Goal: Information Seeking & Learning: Understand process/instructions

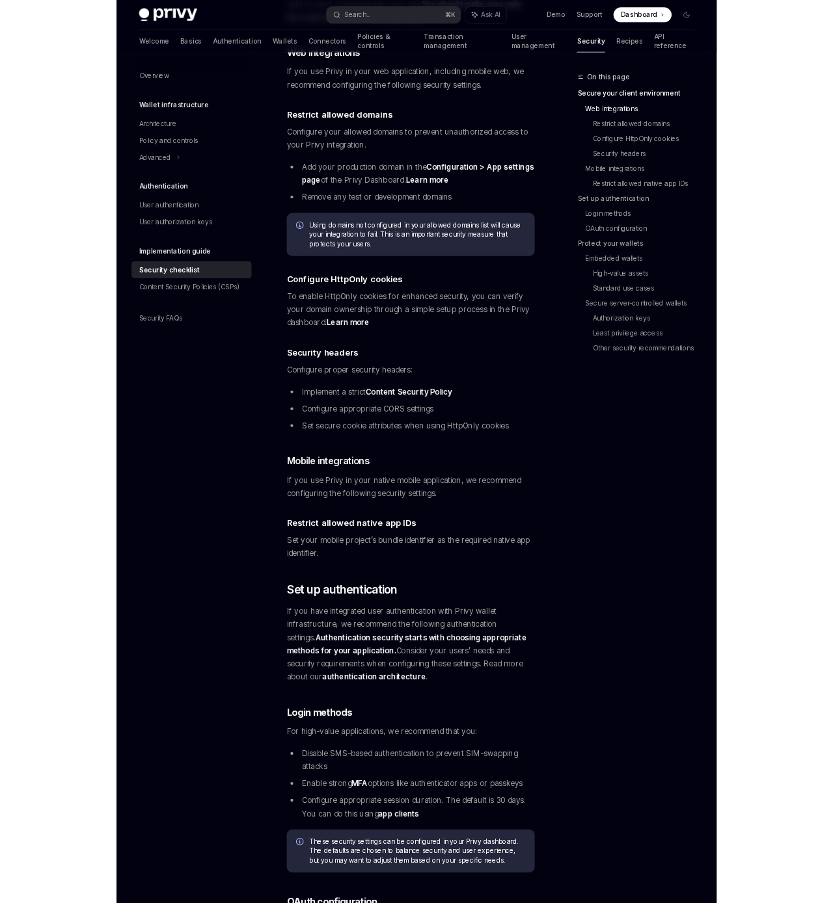
scroll to position [463, 0]
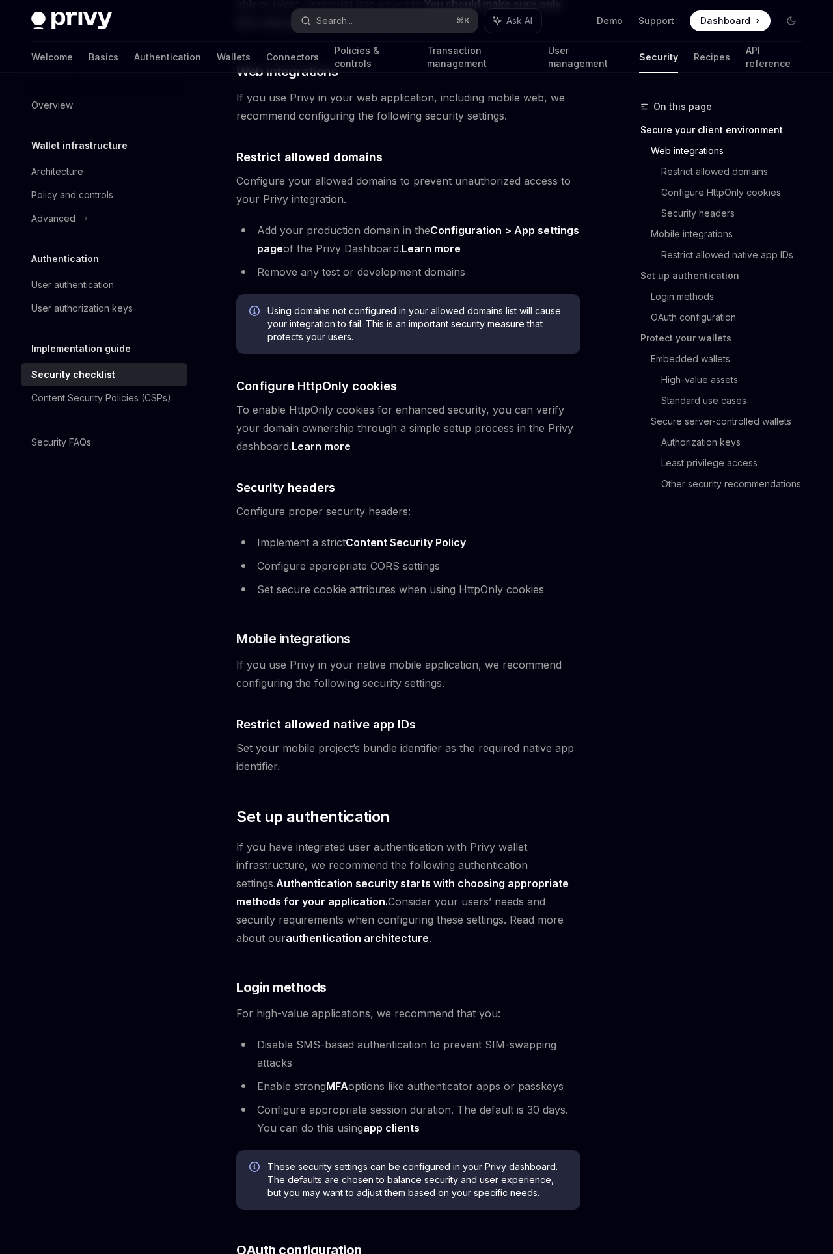
click at [707, 1227] on div "On this page Secure your client environment Web integrations Restrict allowed d…" at bounding box center [713, 676] width 198 height 1155
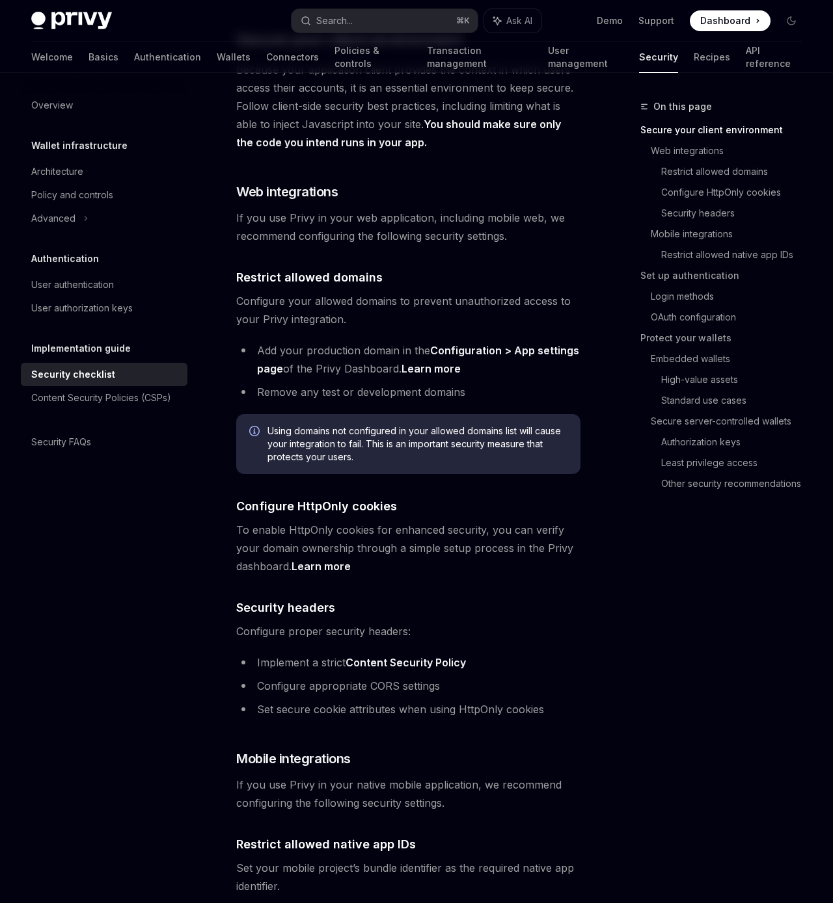
scroll to position [337, 0]
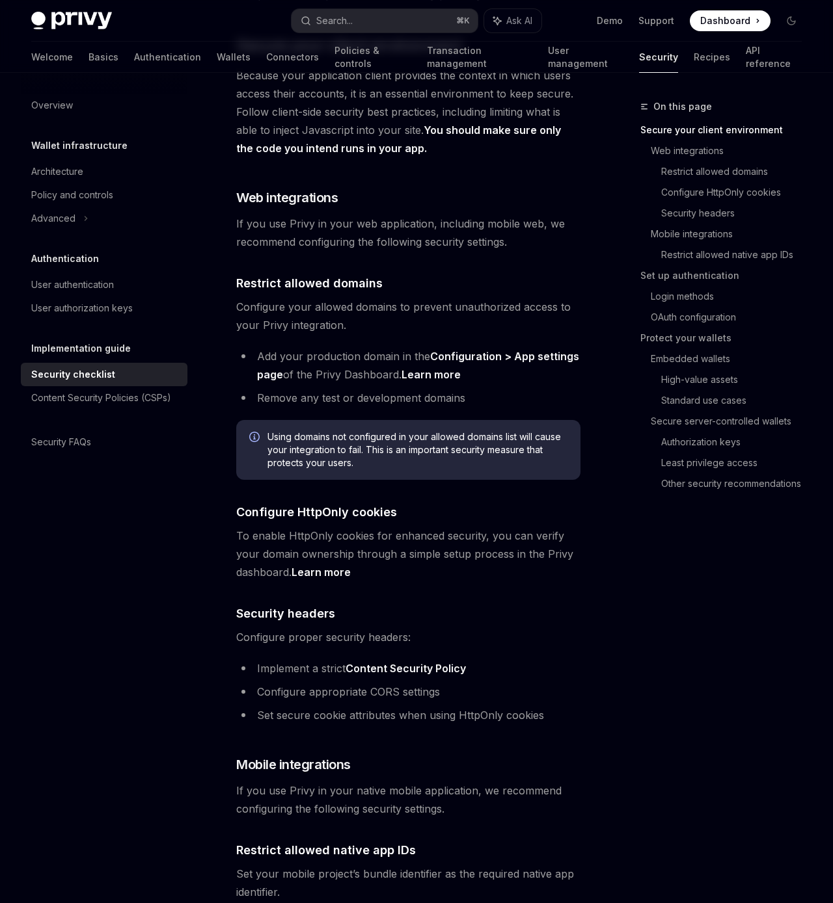
drag, startPoint x: 576, startPoint y: 705, endPoint x: 501, endPoint y: 677, distance: 79.9
click at [575, 705] on ul "Implement a strict Content Security Policy Configure appropriate CORS settings …" at bounding box center [408, 692] width 344 height 65
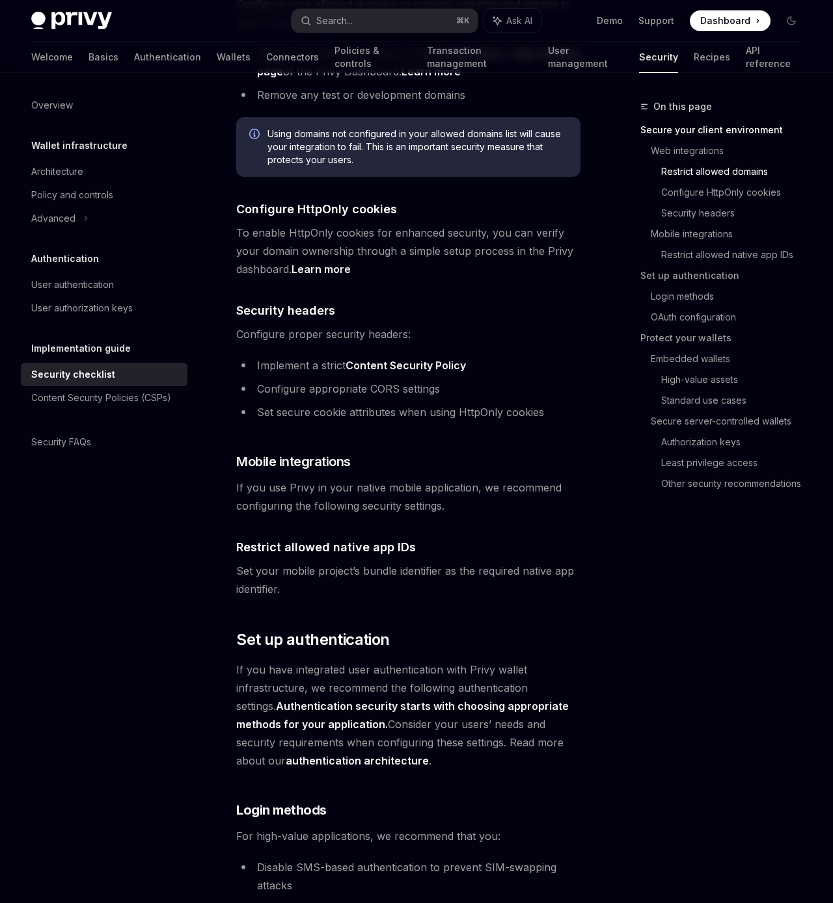
scroll to position [641, 0]
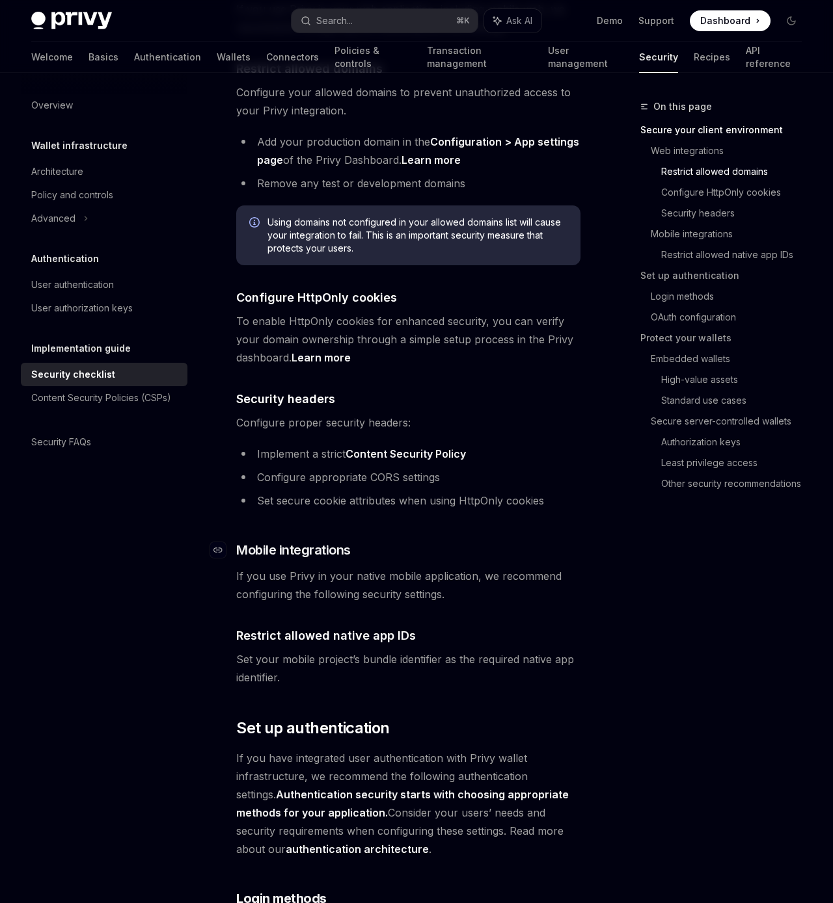
scroll to position [552, 0]
drag, startPoint x: 345, startPoint y: 532, endPoint x: 316, endPoint y: 517, distance: 32.9
drag, startPoint x: 276, startPoint y: 481, endPoint x: 444, endPoint y: 481, distance: 167.2
click at [444, 481] on li "Configure appropriate CORS settings" at bounding box center [408, 477] width 344 height 18
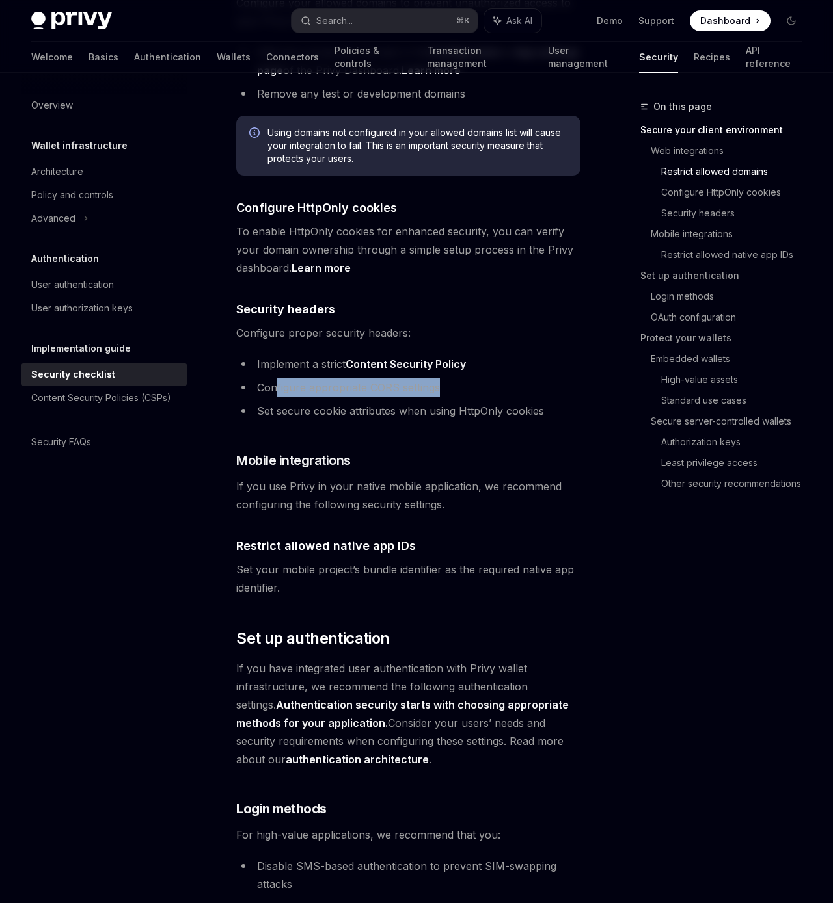
scroll to position [642, 0]
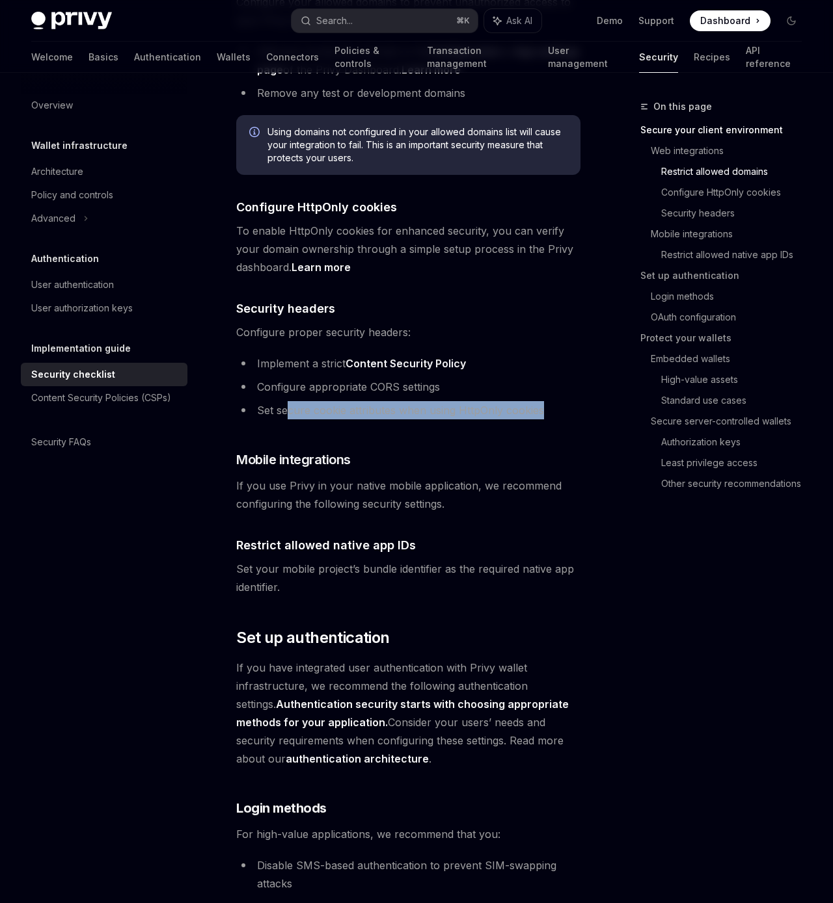
drag, startPoint x: 288, startPoint y: 412, endPoint x: 542, endPoint y: 416, distance: 254.3
click at [542, 416] on li "Set secure cookie attributes when using HttpOnly cookies" at bounding box center [408, 410] width 344 height 18
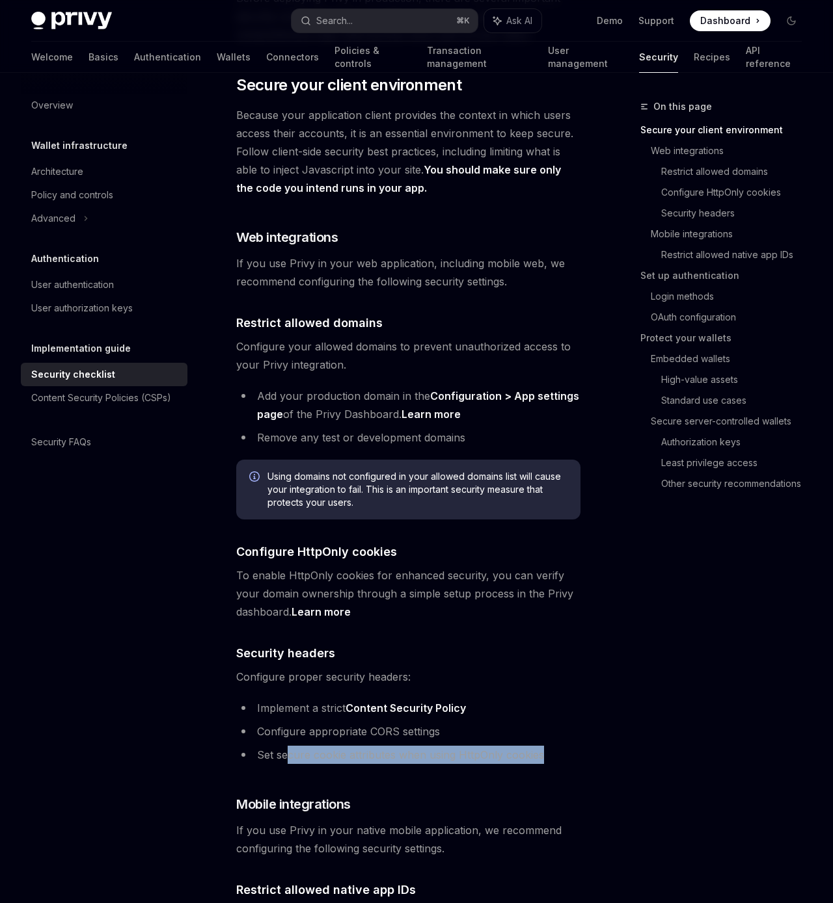
scroll to position [296, 0]
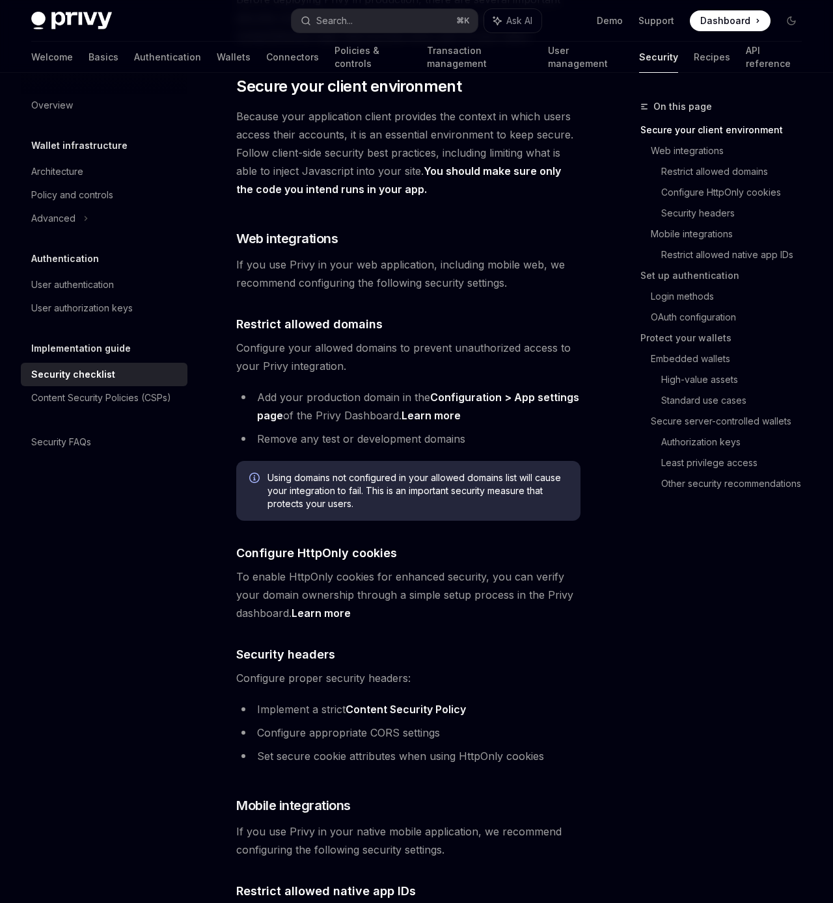
click at [260, 583] on span "To enable HttpOnly cookies for enhanced security, you can verify your domain ow…" at bounding box center [408, 595] width 344 height 55
drag, startPoint x: 239, startPoint y: 578, endPoint x: 424, endPoint y: 585, distance: 185.5
click at [416, 584] on span "To enable HttpOnly cookies for enhanced security, you can verify your domain ow…" at bounding box center [408, 595] width 344 height 55
drag, startPoint x: 381, startPoint y: 578, endPoint x: 492, endPoint y: 576, distance: 111.2
click at [487, 575] on span "To enable HttpOnly cookies for enhanced security, you can verify your domain ow…" at bounding box center [408, 595] width 344 height 55
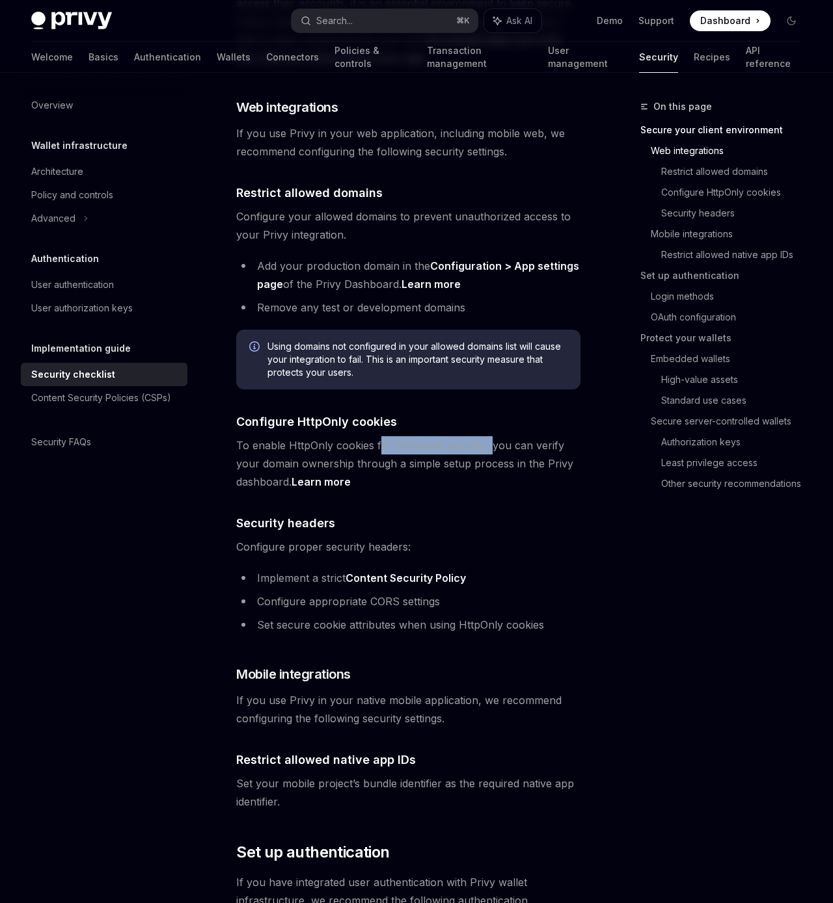
scroll to position [431, 0]
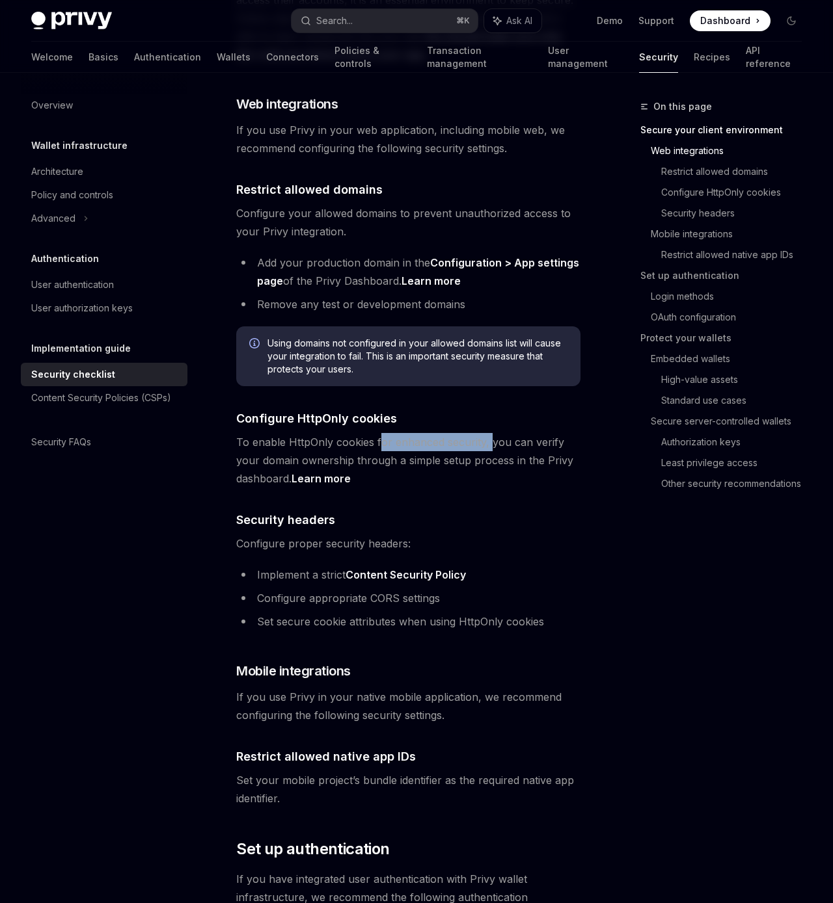
type textarea "*"
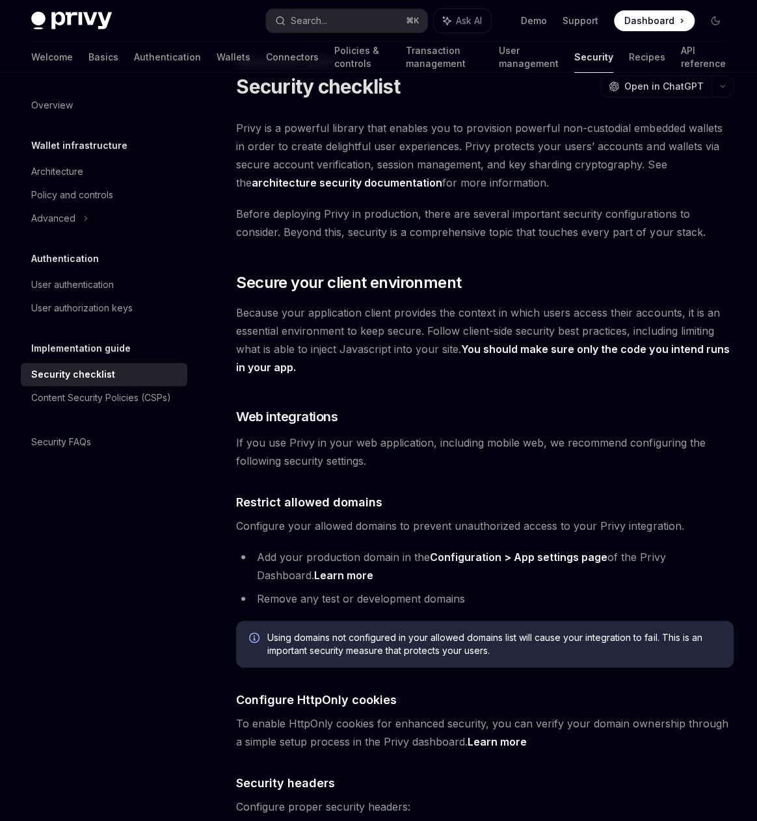
scroll to position [0, 0]
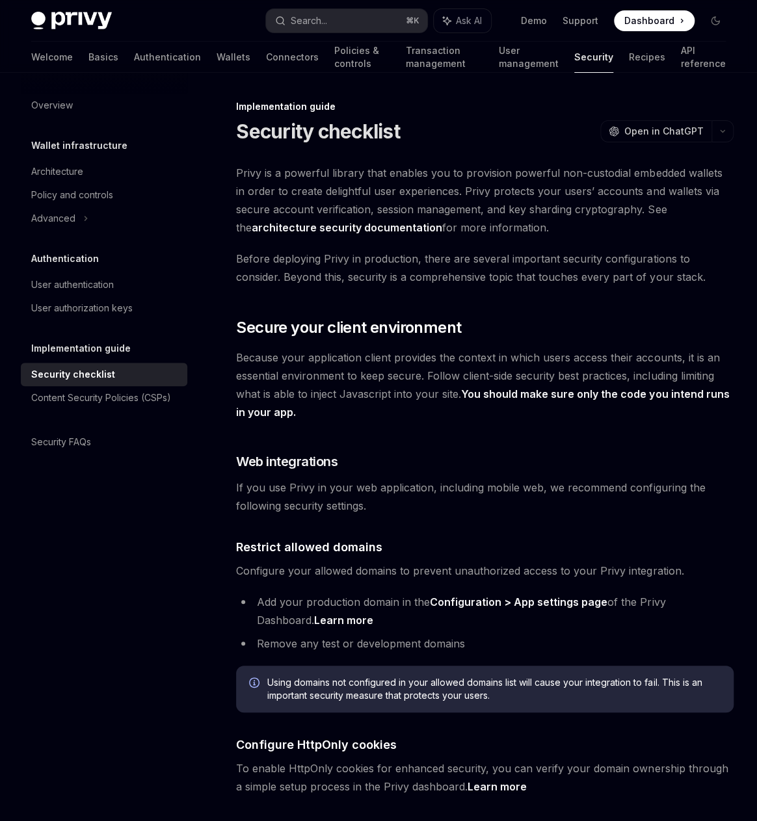
click at [126, 547] on div "Overview Wallet infrastructure Architecture Policy and controls Advanced Authen…" at bounding box center [114, 447] width 187 height 749
click at [140, 551] on div "Overview Wallet infrastructure Architecture Policy and controls Advanced Authen…" at bounding box center [114, 447] width 187 height 749
click at [88, 490] on div "Overview Wallet infrastructure Architecture Policy and controls Advanced Authen…" at bounding box center [114, 447] width 187 height 749
click at [93, 513] on div "Overview Wallet infrastructure Architecture Policy and controls Advanced Authen…" at bounding box center [114, 447] width 187 height 749
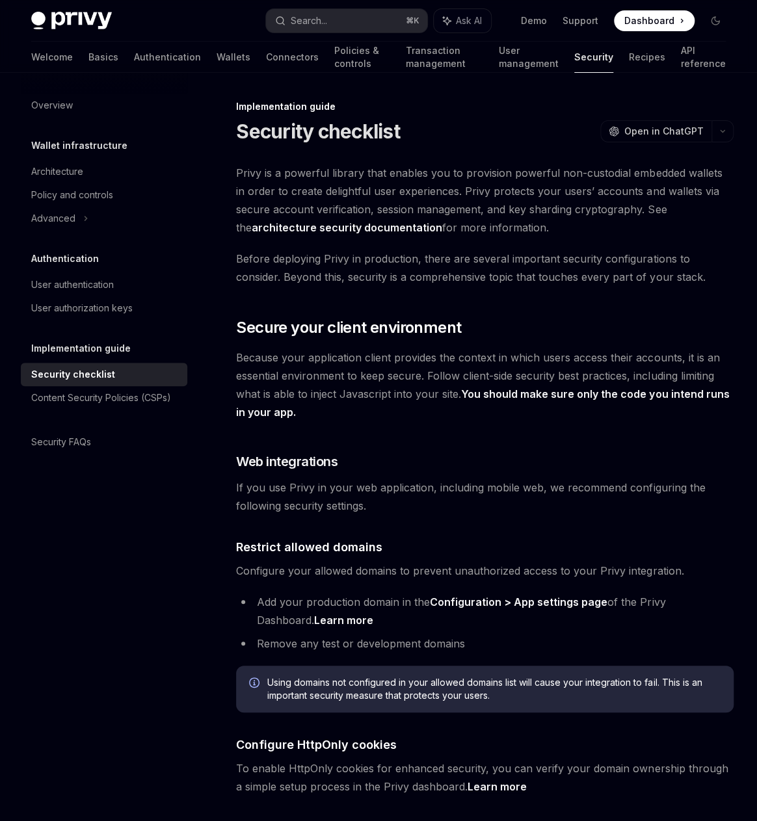
click at [348, 210] on span "Privy is a powerful library that enables you to provision powerful non-custodia…" at bounding box center [485, 200] width 498 height 73
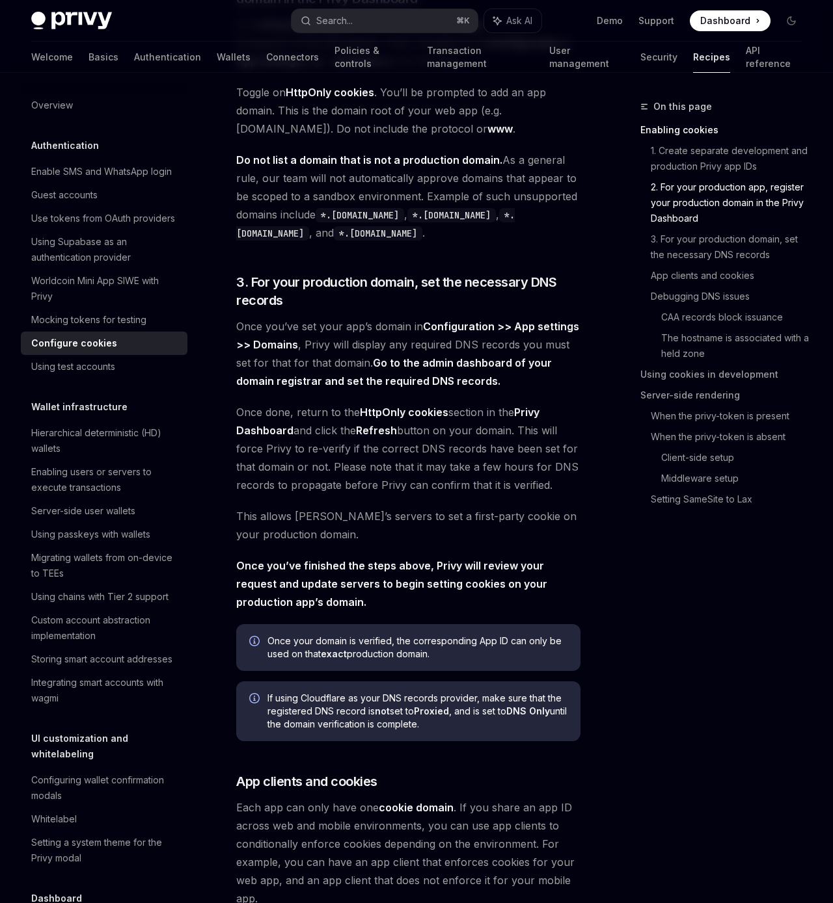
scroll to position [946, 0]
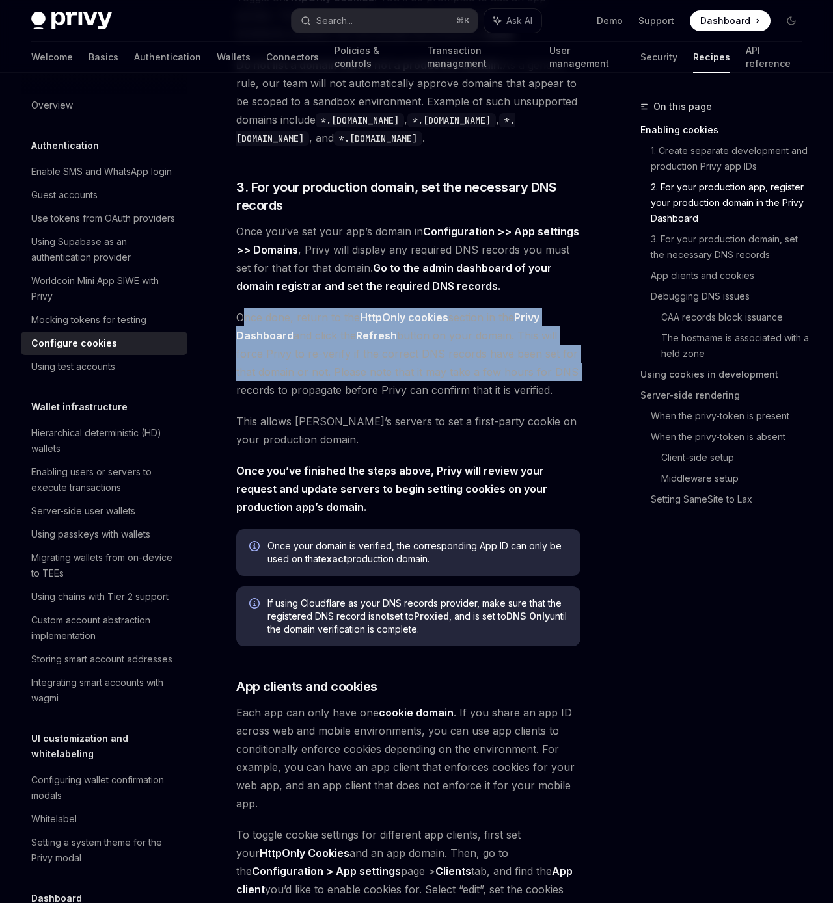
drag, startPoint x: 245, startPoint y: 317, endPoint x: 573, endPoint y: 367, distance: 332.3
click at [573, 367] on span "Once done, return to the HttpOnly cookies section in the Privy Dashboard and cl…" at bounding box center [408, 353] width 344 height 91
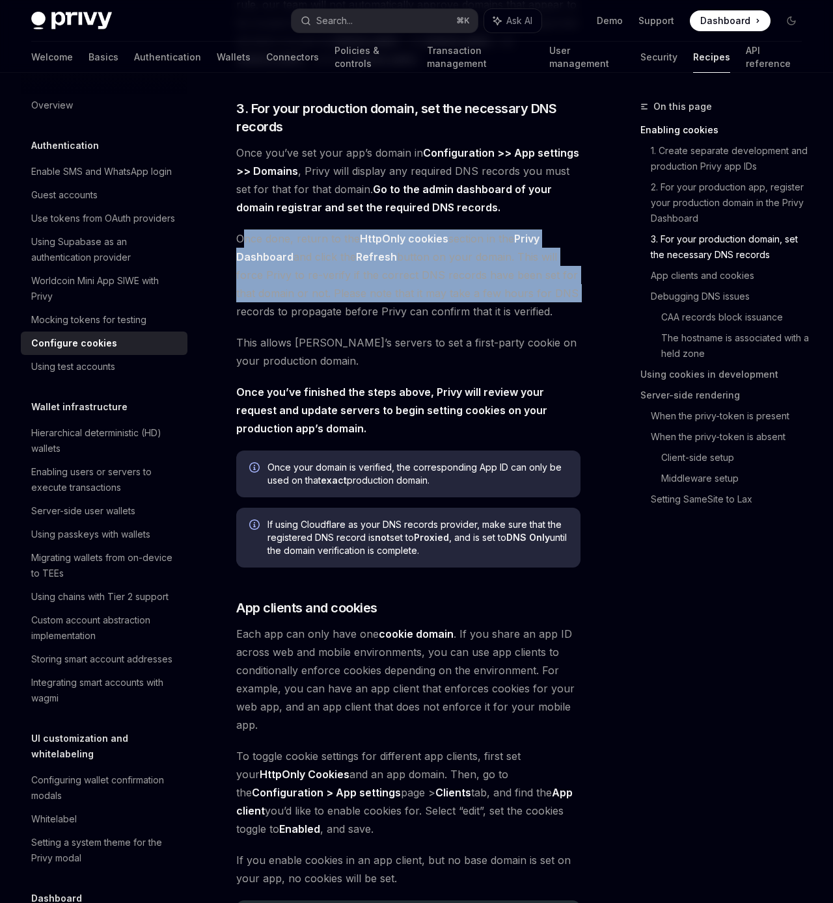
scroll to position [1025, 0]
type textarea "*"
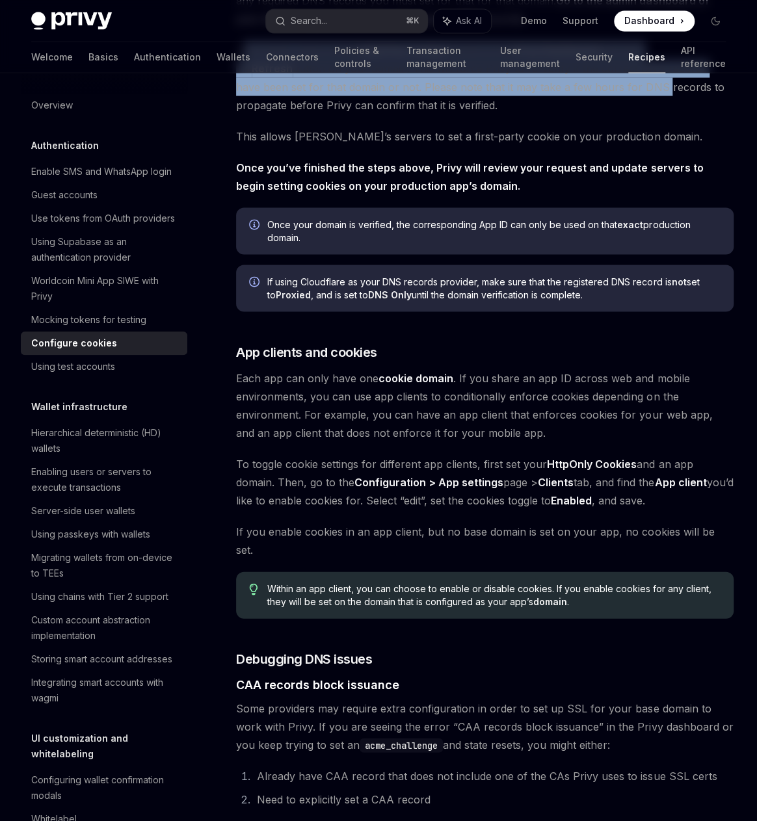
scroll to position [959, 0]
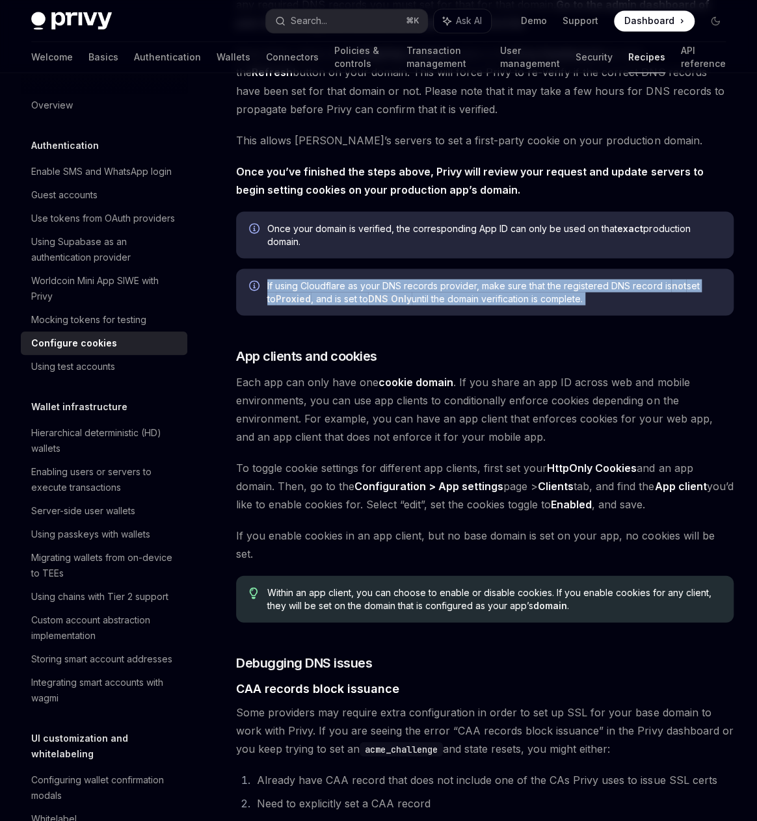
drag, startPoint x: 262, startPoint y: 280, endPoint x: 638, endPoint y: 315, distance: 377.6
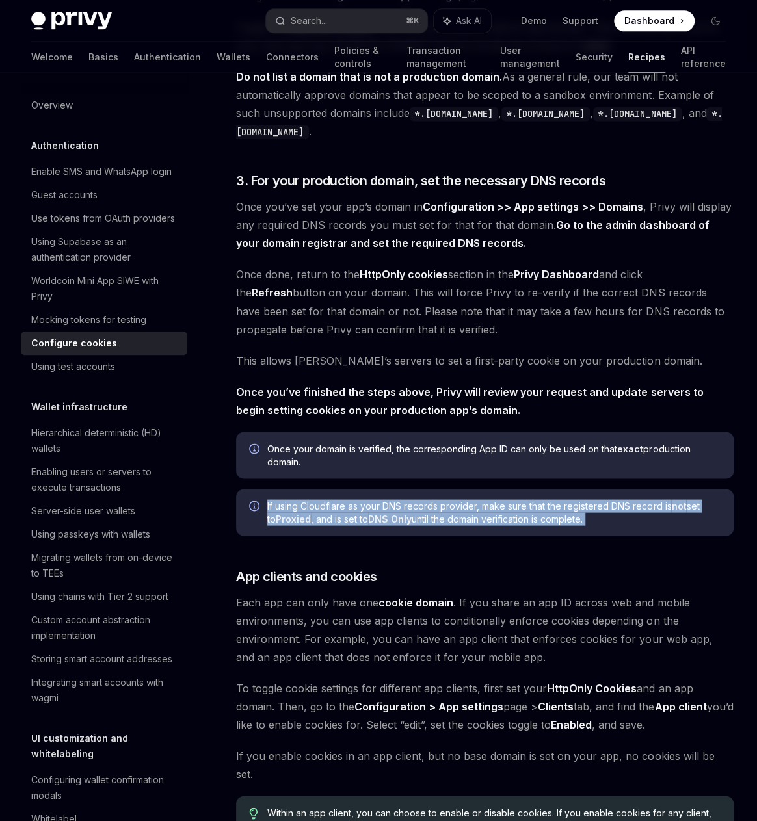
scroll to position [738, 0]
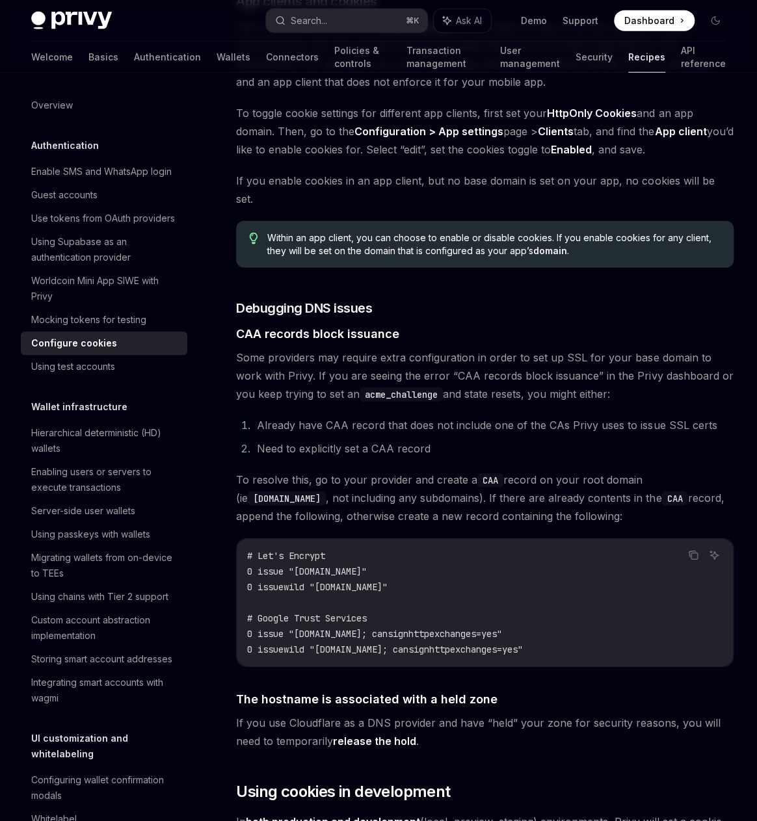
scroll to position [1308, 0]
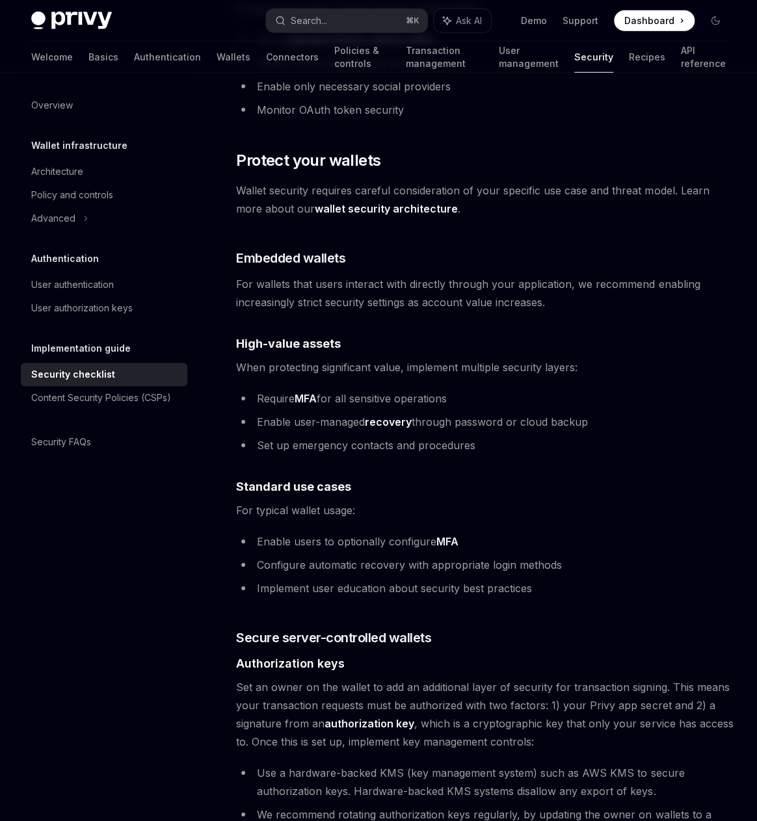
scroll to position [1722, 0]
